Goal: Book appointment/travel/reservation

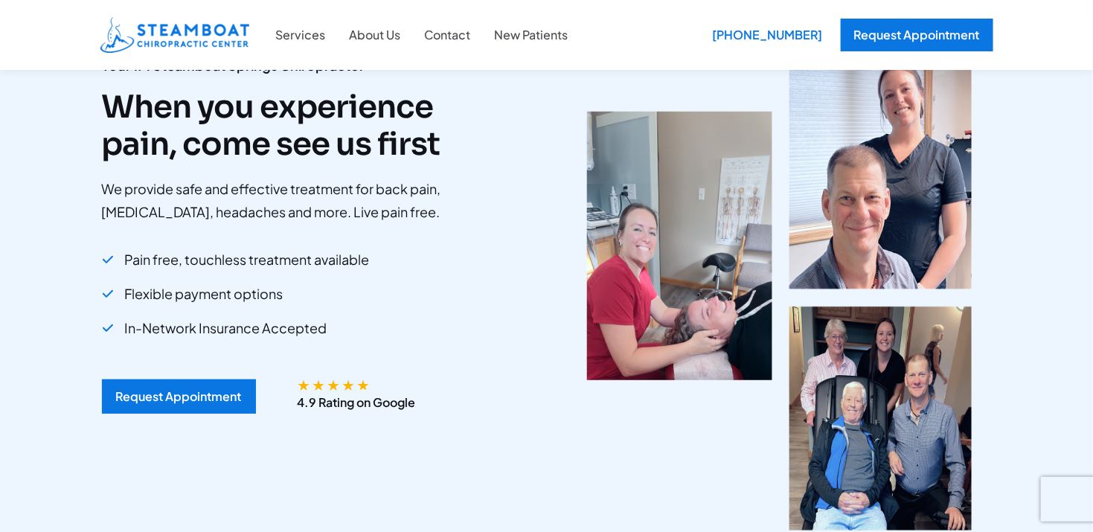
scroll to position [129, 0]
click at [483, 45] on link "New Patients" at bounding box center [531, 34] width 97 height 19
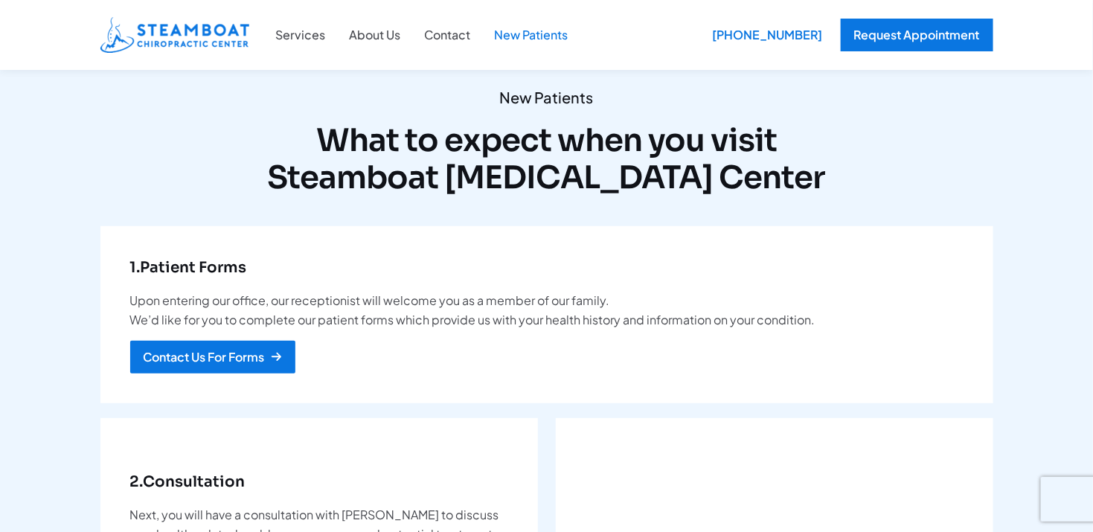
scroll to position [57, 0]
click at [403, 25] on link "About Us" at bounding box center [375, 34] width 75 height 19
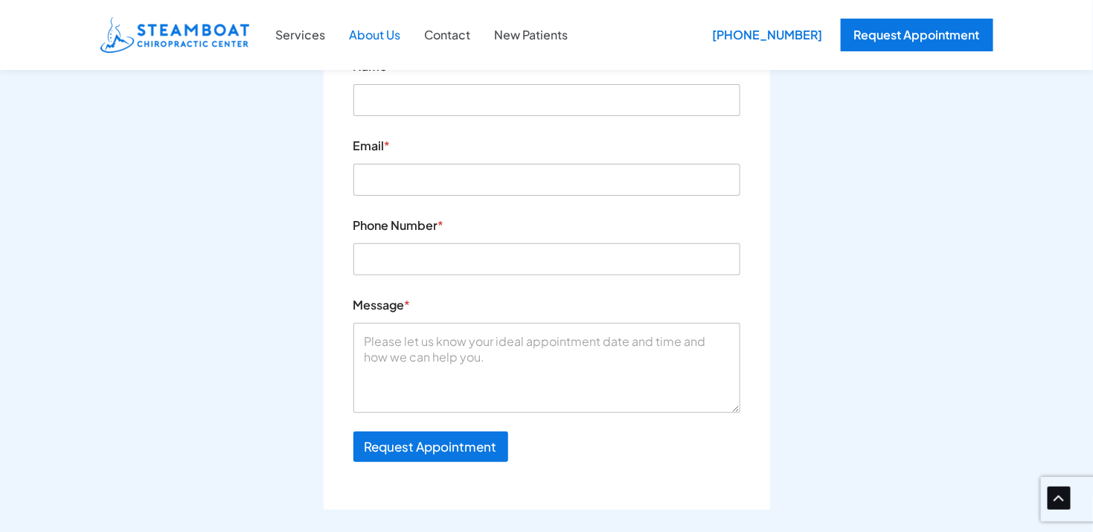
scroll to position [2153, 0]
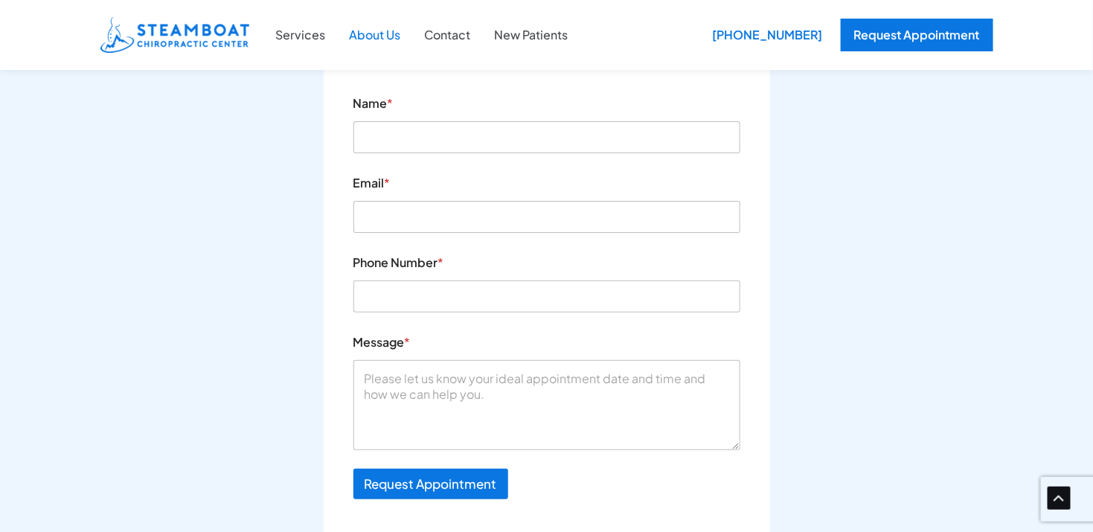
scroll to position [2125, 0]
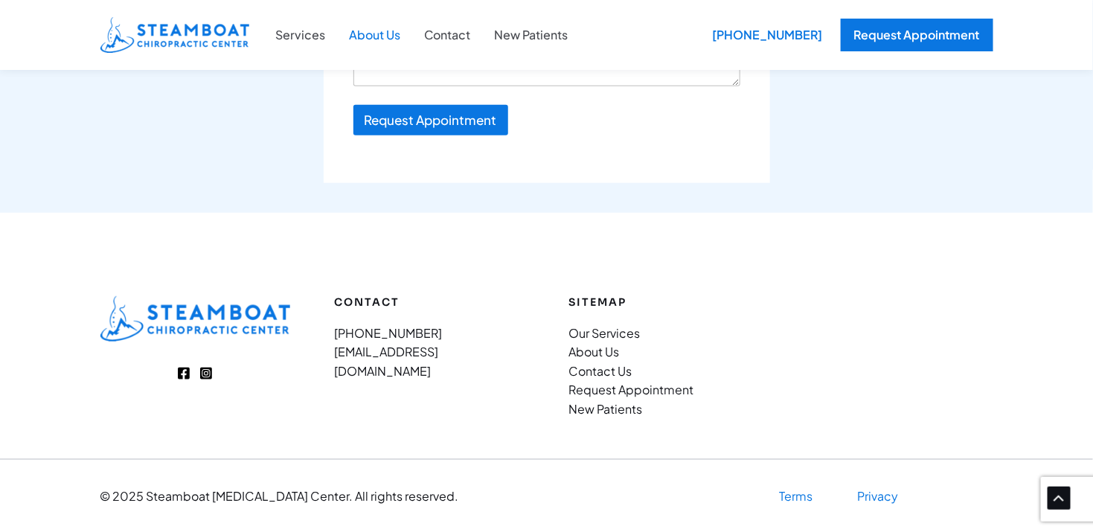
scroll to position [2803, 0]
